Goal: Task Accomplishment & Management: Complete application form

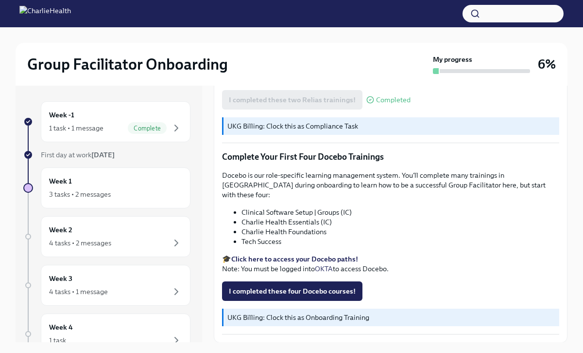
scroll to position [1220, 0]
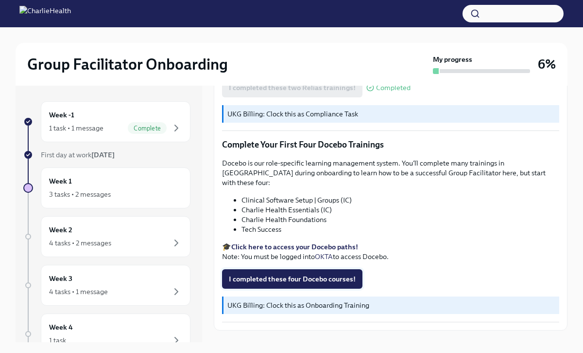
click at [258, 274] on span "I completed these four Docebo courses!" at bounding box center [292, 279] width 127 height 10
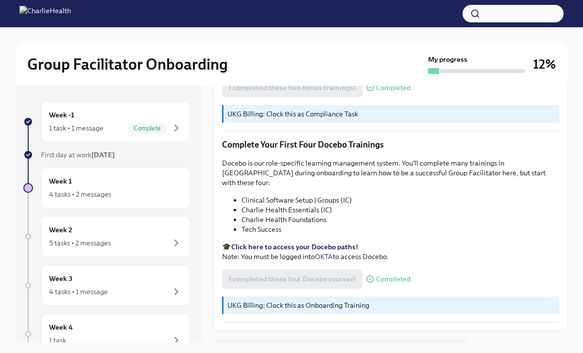
click at [286, 347] on span "Next task : Week One: Essential Compliance Tasks (~6.5 hours to complete)" at bounding box center [341, 352] width 240 height 10
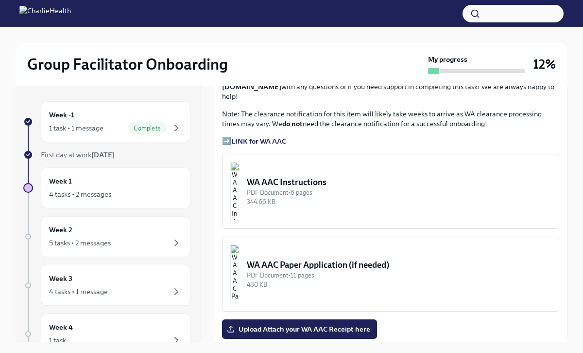
scroll to position [762, 0]
click at [324, 187] on div "PDF Document • 6 pages" at bounding box center [399, 191] width 304 height 9
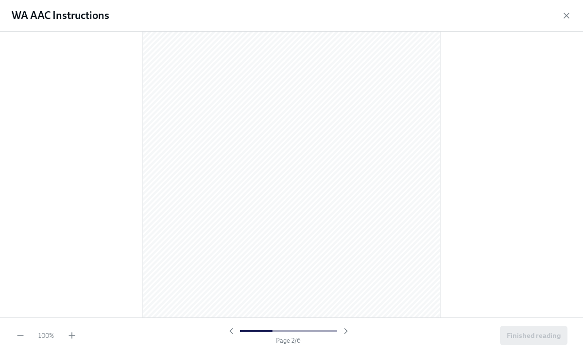
scroll to position [490, 0]
click at [563, 9] on div "WA AAC Instructions" at bounding box center [291, 16] width 583 height 32
click at [566, 16] on icon "button" at bounding box center [567, 16] width 10 height 10
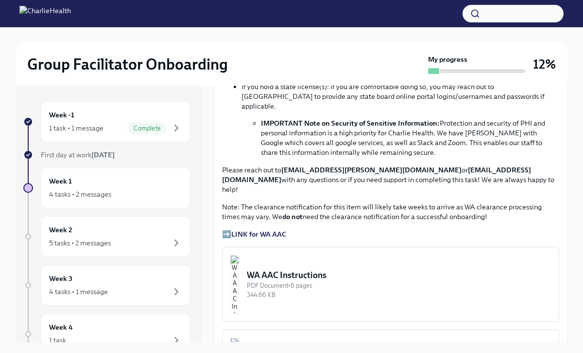
scroll to position [666, 0]
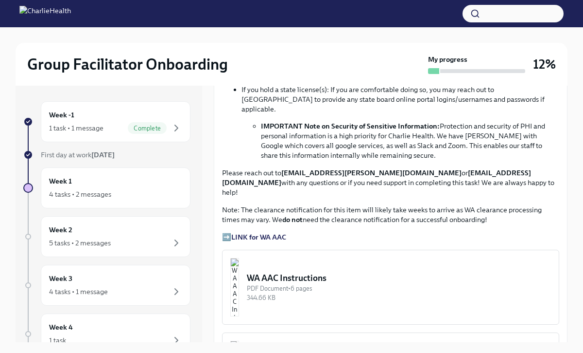
click at [260, 232] on strong "LINK for WA AAC" at bounding box center [258, 236] width 55 height 9
click at [325, 274] on button "WA AAC Instructions PDF Document • 6 pages 344.66 KB" at bounding box center [390, 286] width 337 height 75
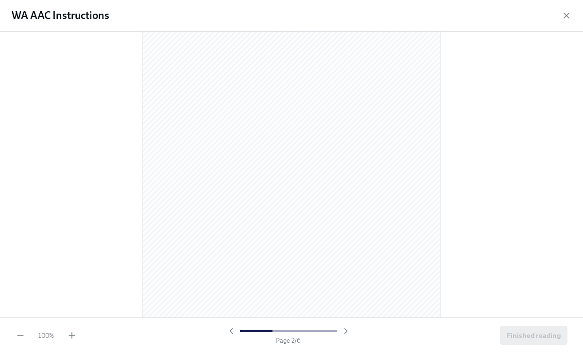
scroll to position [418, 0]
click at [566, 19] on icon "button" at bounding box center [567, 16] width 10 height 10
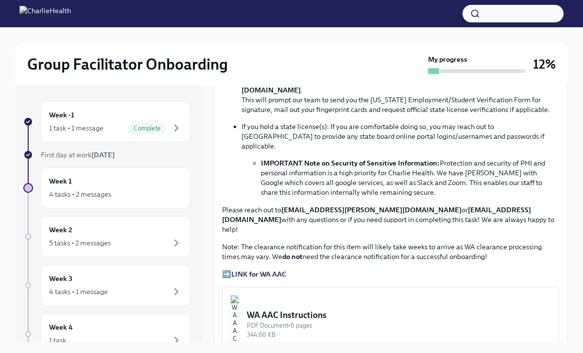
scroll to position [628, 0]
click at [326, 309] on div "WA AAC Instructions" at bounding box center [399, 315] width 304 height 12
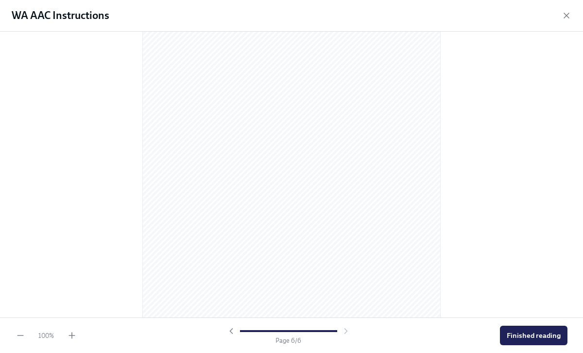
scroll to position [2086, 0]
click at [539, 339] on span "Finished reading" at bounding box center [534, 335] width 54 height 10
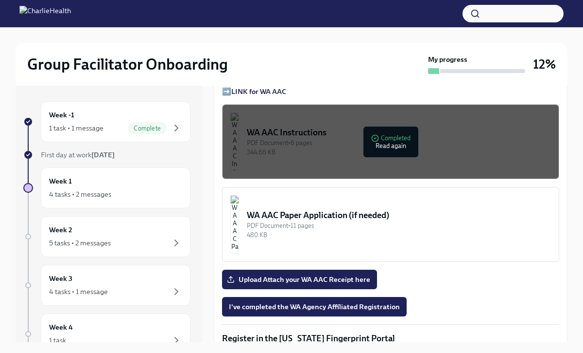
scroll to position [815, 0]
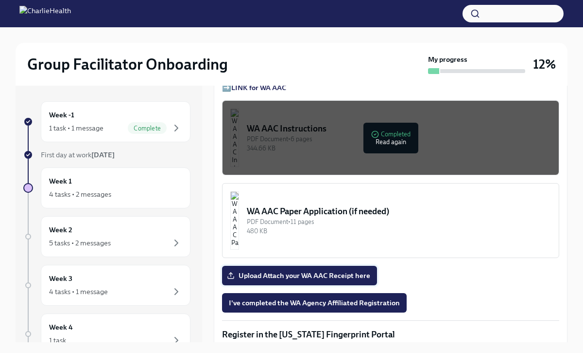
click at [343, 270] on span "Upload Attach your WA AAC Receipt here" at bounding box center [299, 275] width 141 height 10
click at [0, 0] on input "Upload Attach your WA AAC Receipt here" at bounding box center [0, 0] width 0 height 0
click at [356, 298] on span "I've completed the WA Agency Affiliated Registration" at bounding box center [314, 303] width 171 height 10
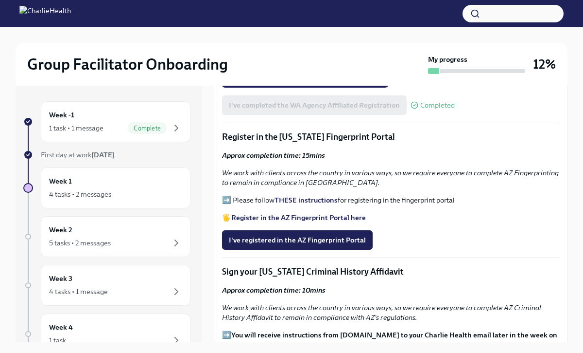
scroll to position [1016, 0]
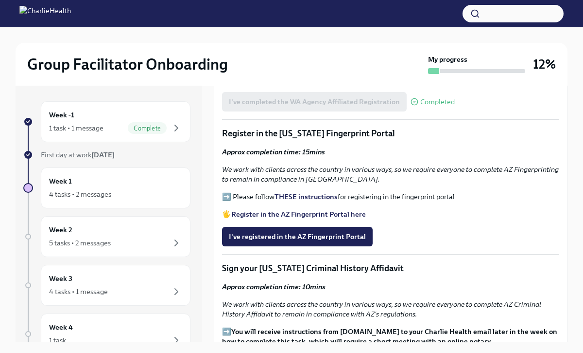
click at [309, 192] on strong "THESE instructions" at bounding box center [306, 196] width 63 height 9
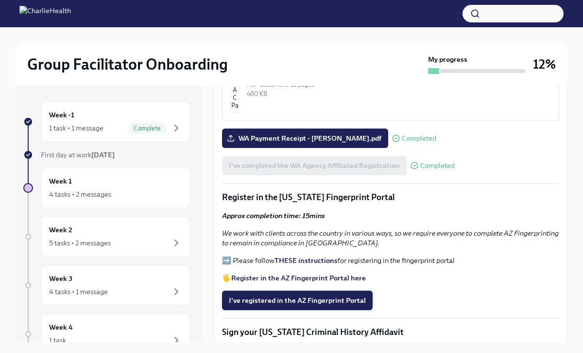
scroll to position [950, 0]
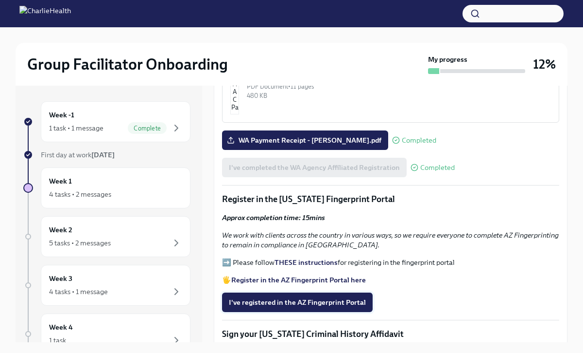
click at [298, 297] on span "I've registered in the AZ Fingerprint Portal" at bounding box center [297, 302] width 137 height 10
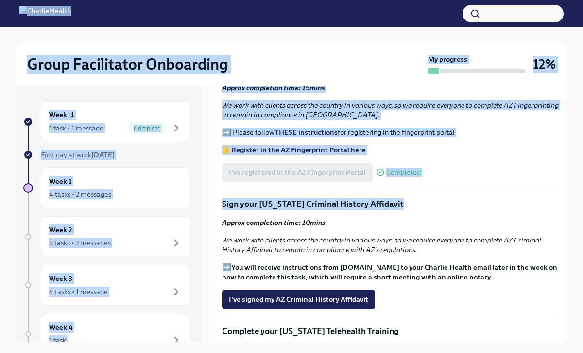
scroll to position [498, 0]
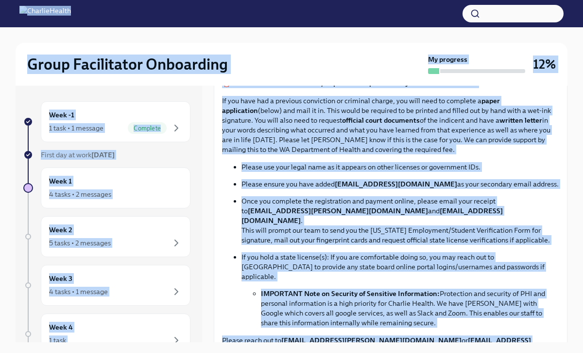
drag, startPoint x: 350, startPoint y: 187, endPoint x: 360, endPoint y: -33, distance: 220.5
click at [360, 0] on html "Group Facilitator Onboarding My progress 12% Week -1 1 task • 1 message Complet…" at bounding box center [291, 184] width 583 height 369
click at [382, 185] on strong "[EMAIL_ADDRESS][DOMAIN_NAME]" at bounding box center [396, 183] width 123 height 9
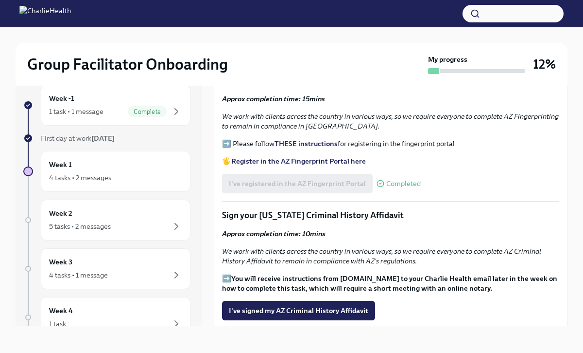
scroll to position [1054, 0]
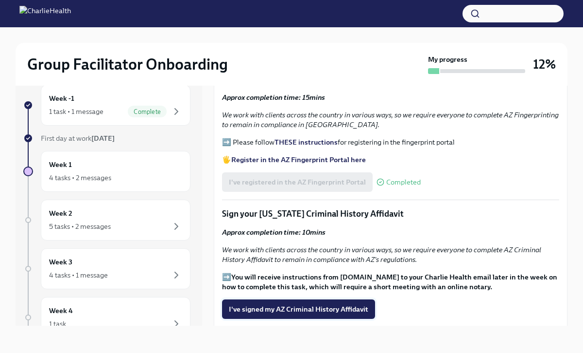
click at [255, 299] on button "I've signed my AZ Criminal History Affidavit" at bounding box center [298, 308] width 153 height 19
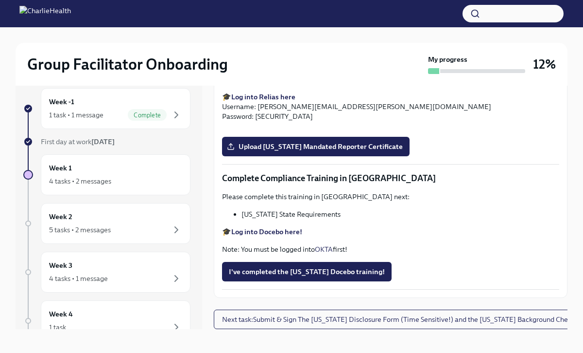
scroll to position [17, 0]
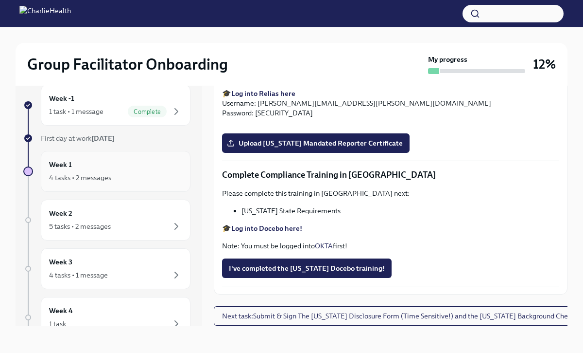
click at [106, 176] on div "4 tasks • 2 messages" at bounding box center [80, 178] width 62 height 10
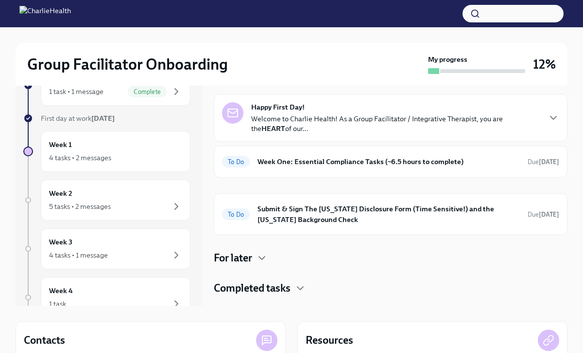
scroll to position [39, 0]
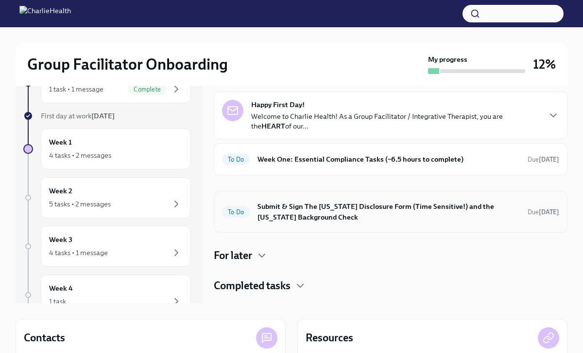
click at [330, 218] on h6 "Submit & Sign The [US_STATE] Disclosure Form (Time Sensitive!) and the [US_STAT…" at bounding box center [389, 211] width 263 height 21
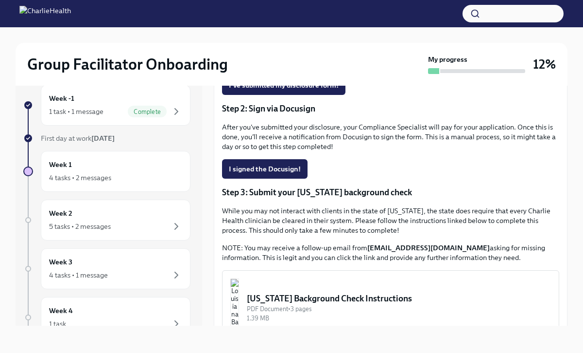
scroll to position [279, 0]
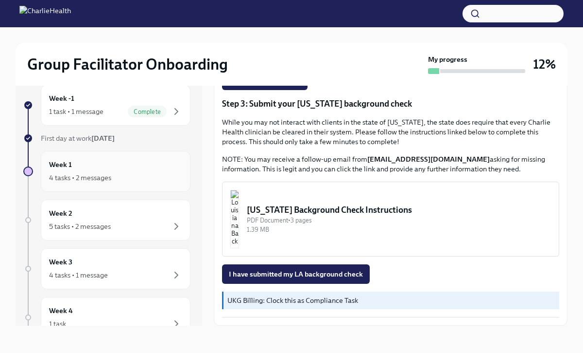
click at [124, 175] on div "4 tasks • 2 messages" at bounding box center [115, 178] width 133 height 12
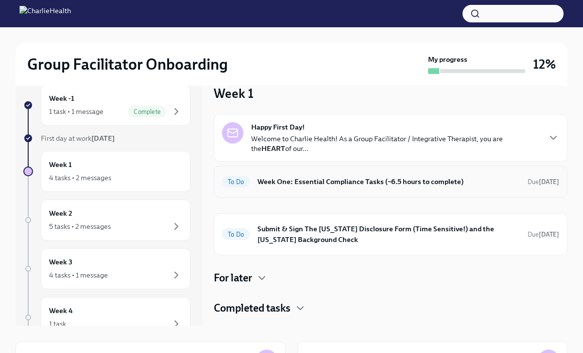
click at [295, 183] on h6 "Week One: Essential Compliance Tasks (~6.5 hours to complete)" at bounding box center [389, 181] width 263 height 11
